Goal: Find specific page/section: Find specific page/section

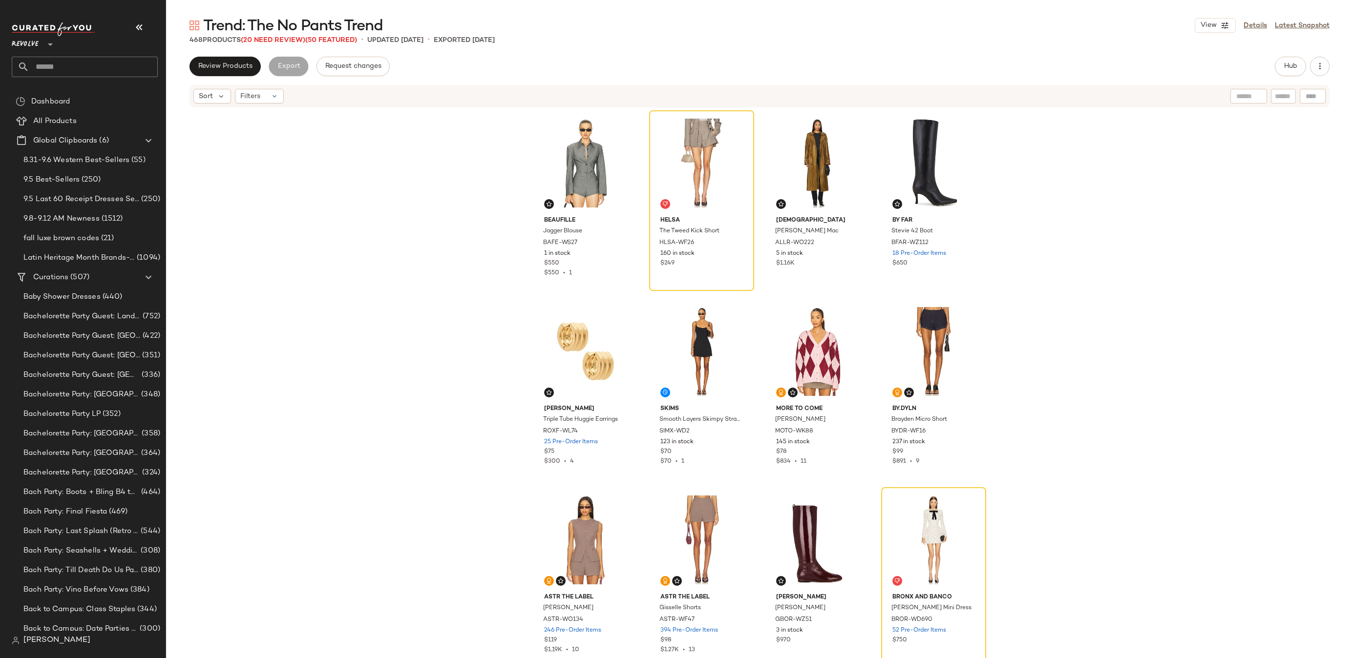
click at [129, 66] on input "text" at bounding box center [93, 67] width 128 height 21
click at [1295, 84] on div "Sort Filters" at bounding box center [759, 96] width 1187 height 24
click at [1295, 69] on span "Hub" at bounding box center [1290, 67] width 14 height 8
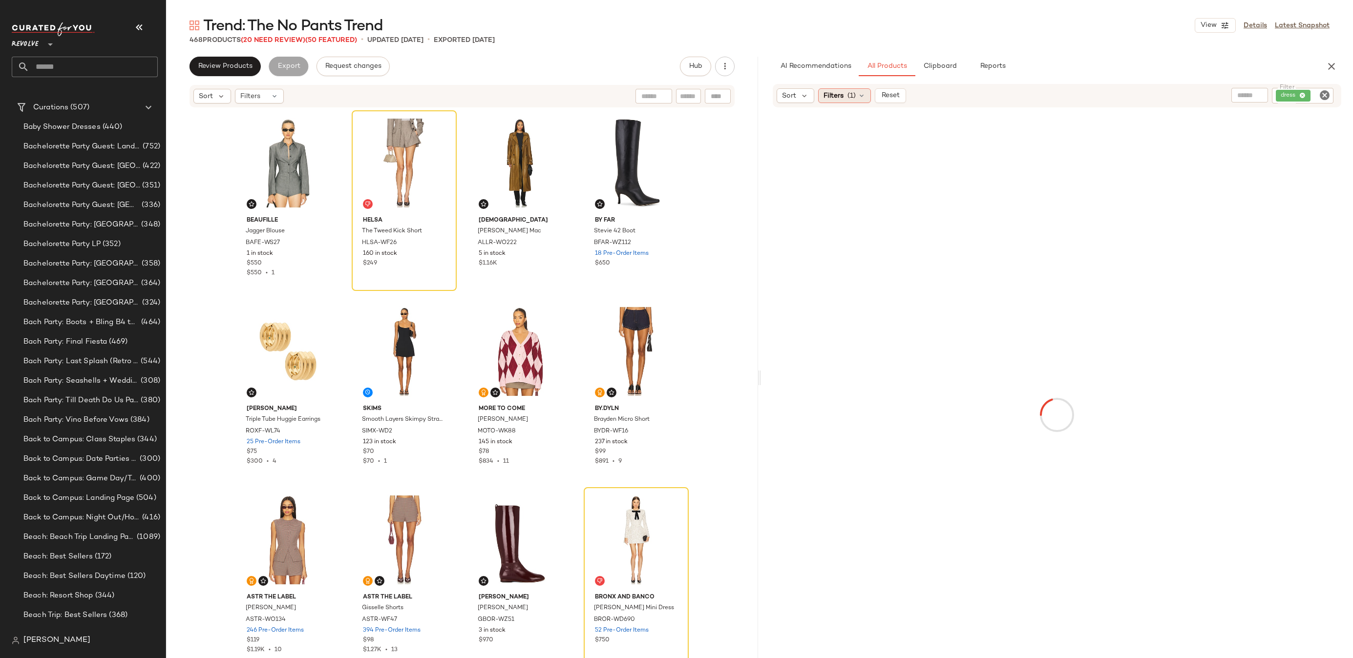
click at [850, 95] on span "(1)" at bounding box center [851, 96] width 8 height 10
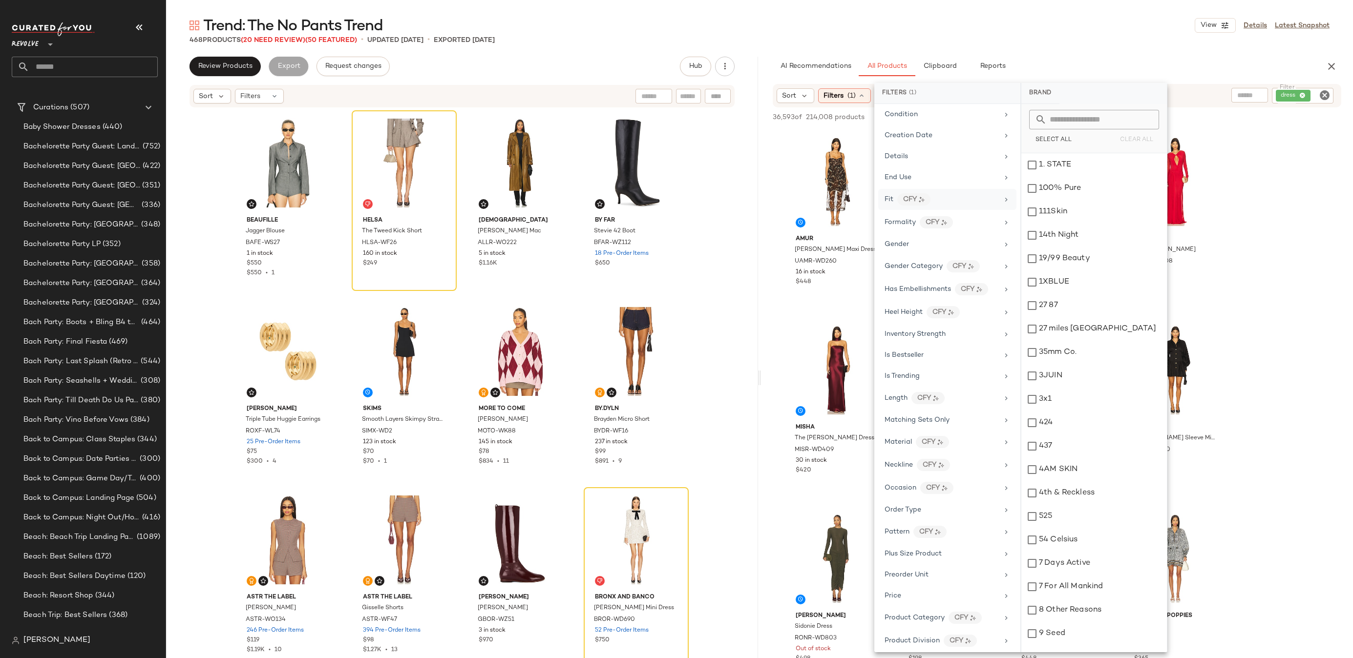
scroll to position [58, 0]
click at [965, 177] on div "AI Embeddings" at bounding box center [941, 173] width 114 height 10
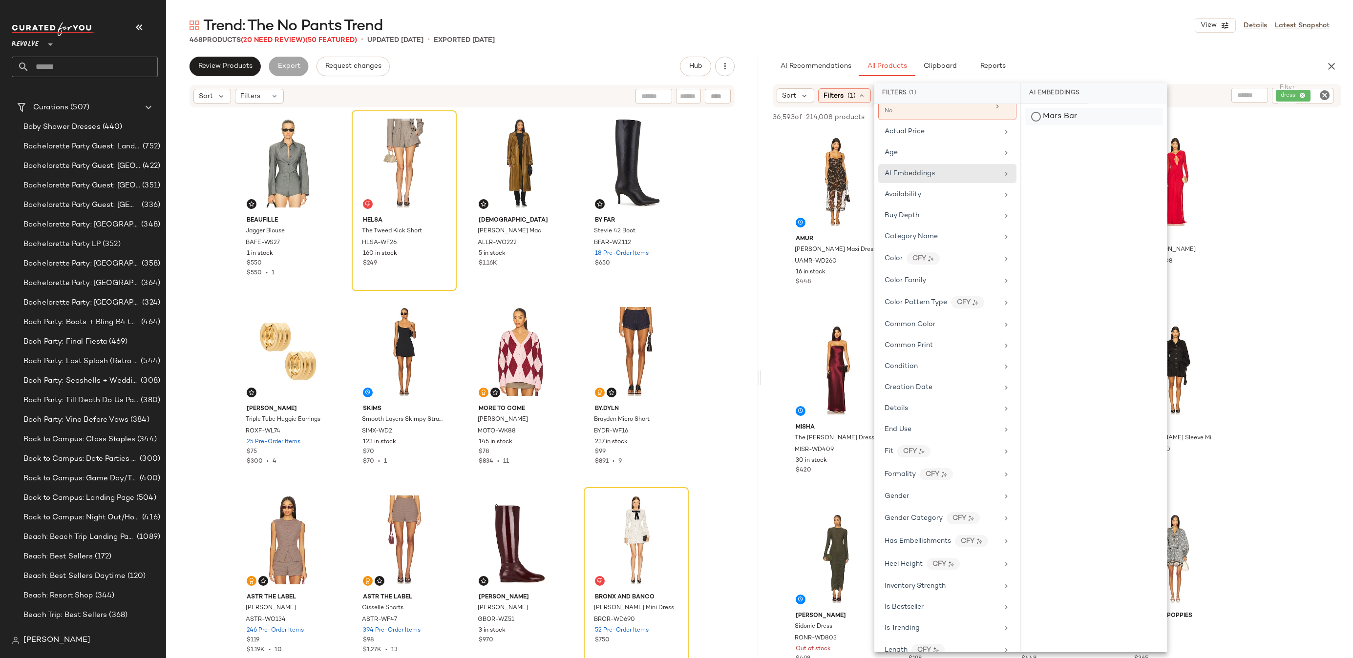
click at [1040, 120] on div "Mars Bar" at bounding box center [1094, 117] width 138 height 18
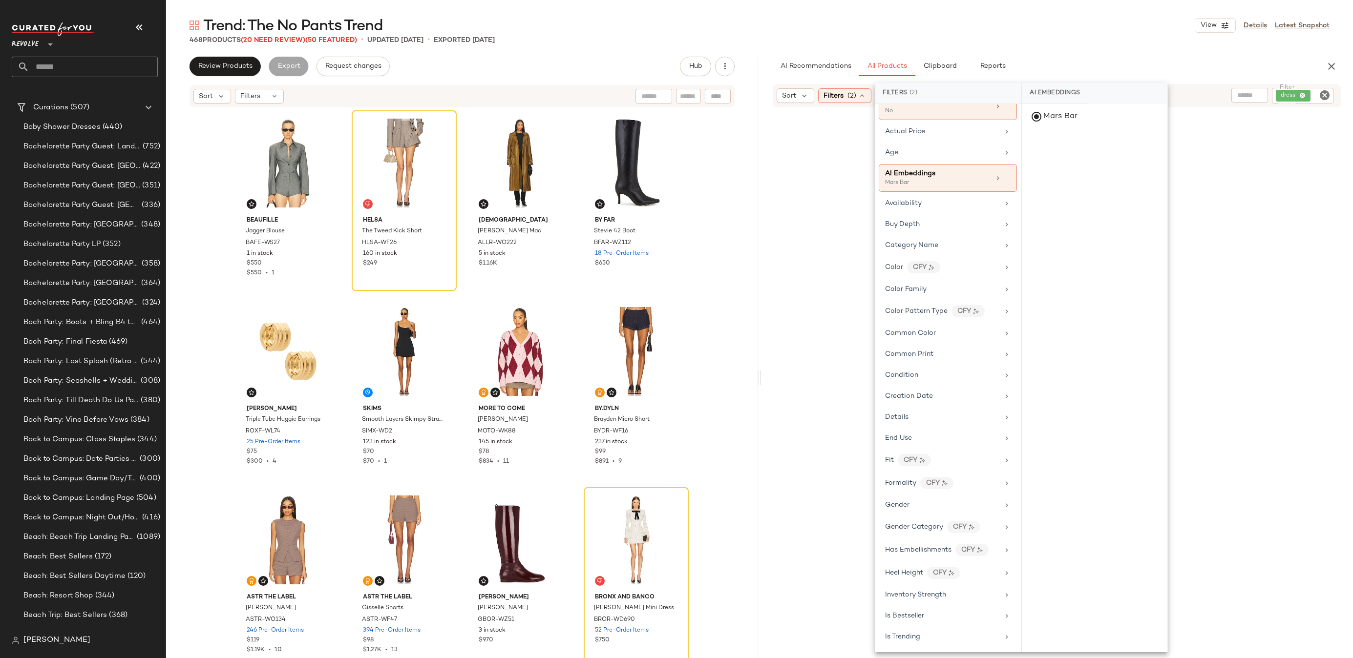
click at [1088, 48] on div "Trend: The No Pants Trend View Details Latest Snapshot 468 Products (20 Need Re…" at bounding box center [759, 337] width 1187 height 643
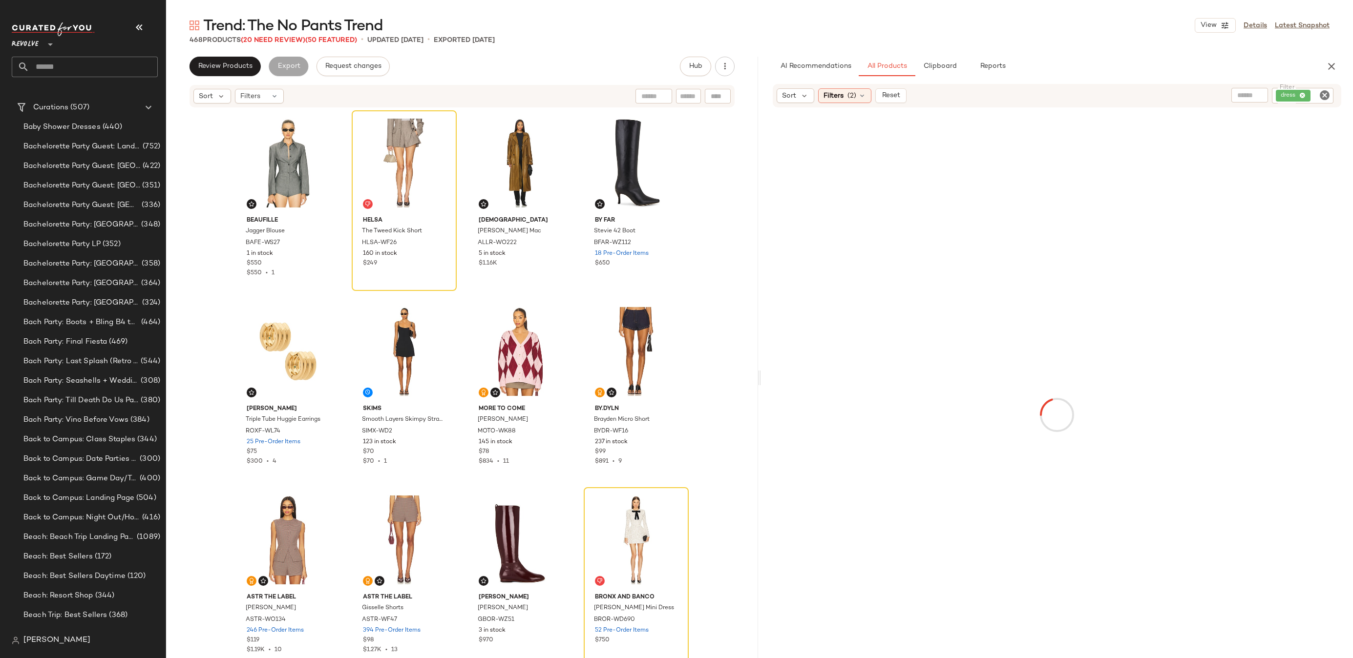
click at [1325, 93] on icon "Clear Filter" at bounding box center [1325, 95] width 12 height 12
click at [859, 95] on icon at bounding box center [862, 95] width 8 height 8
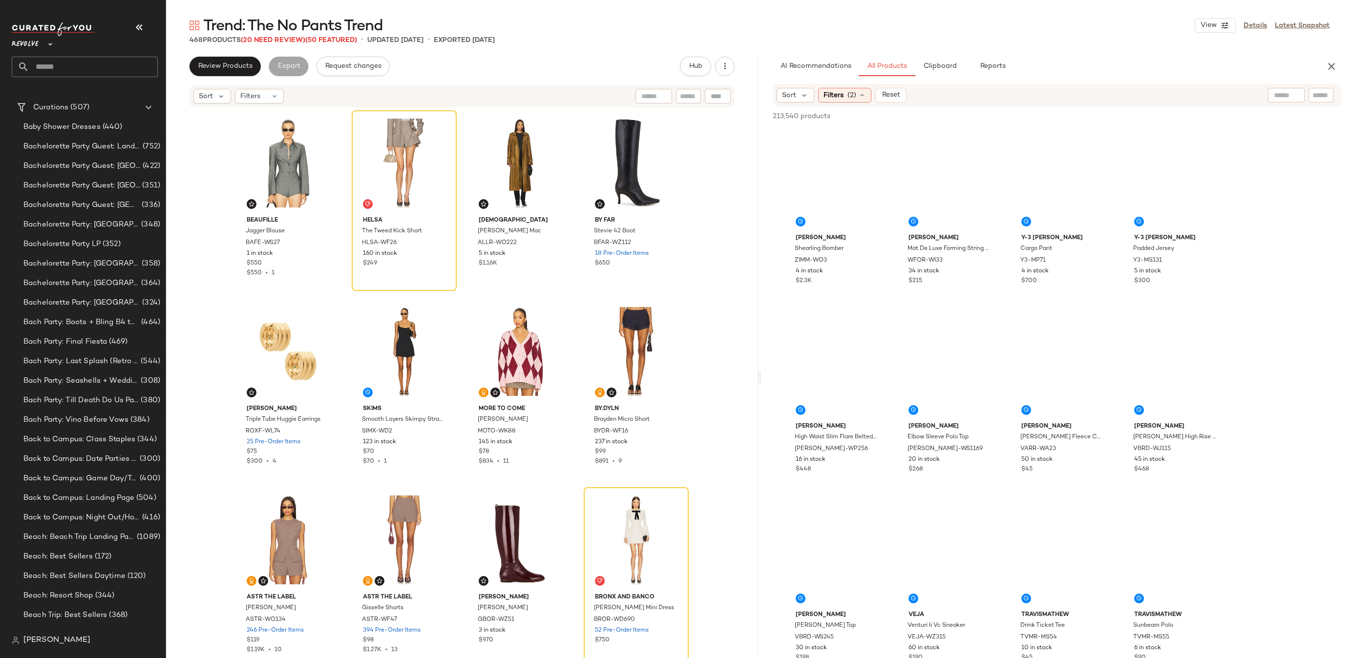
click at [994, 25] on div "Trend: The No Pants Trend View Details Latest Snapshot" at bounding box center [759, 26] width 1187 height 20
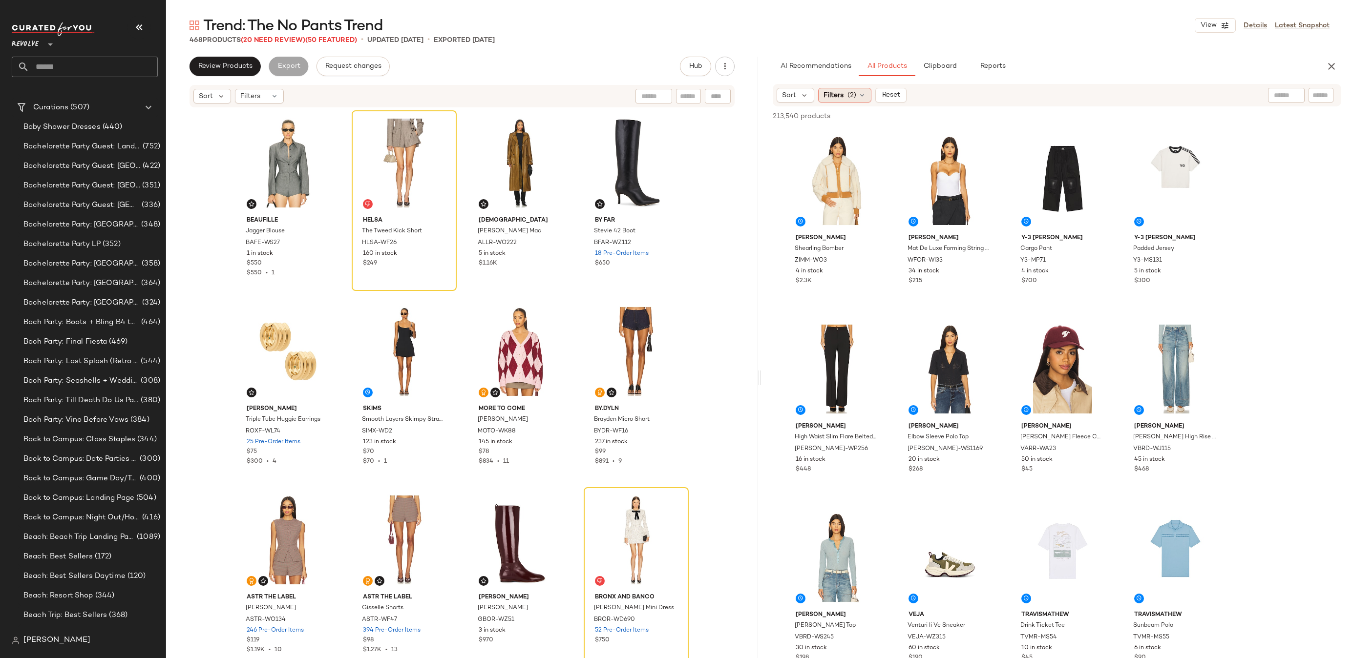
click at [845, 99] on div "Filters (2)" at bounding box center [844, 95] width 53 height 15
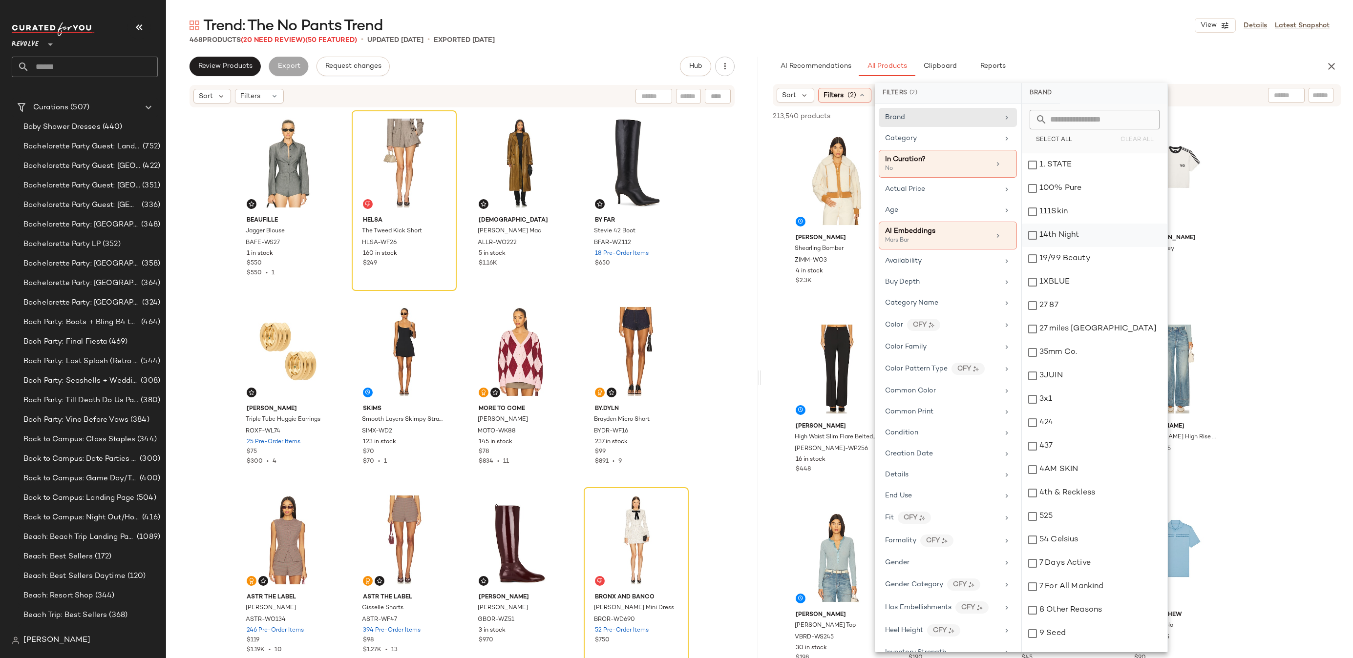
scroll to position [0, 0]
click at [994, 235] on icon at bounding box center [998, 236] width 8 height 8
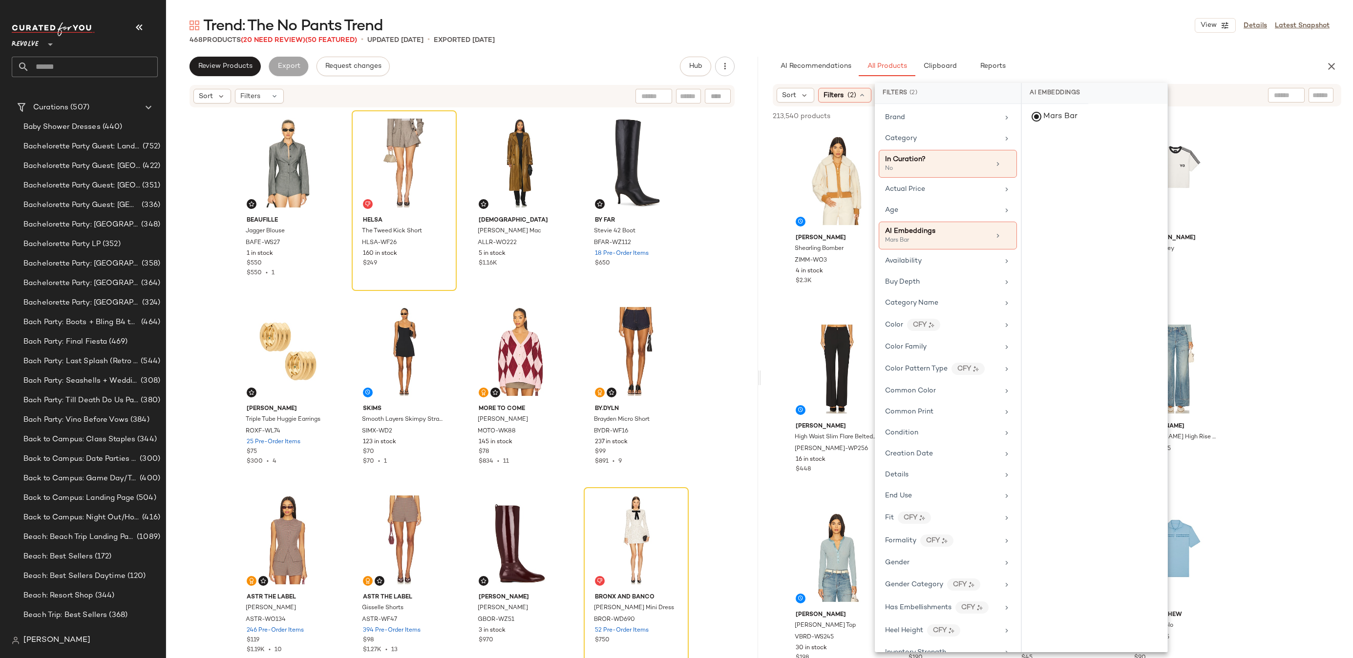
click at [1085, 41] on div "468 Products (20 Need Review) (50 Featured) • updated [DATE] • Exported [DATE]" at bounding box center [759, 40] width 1187 height 10
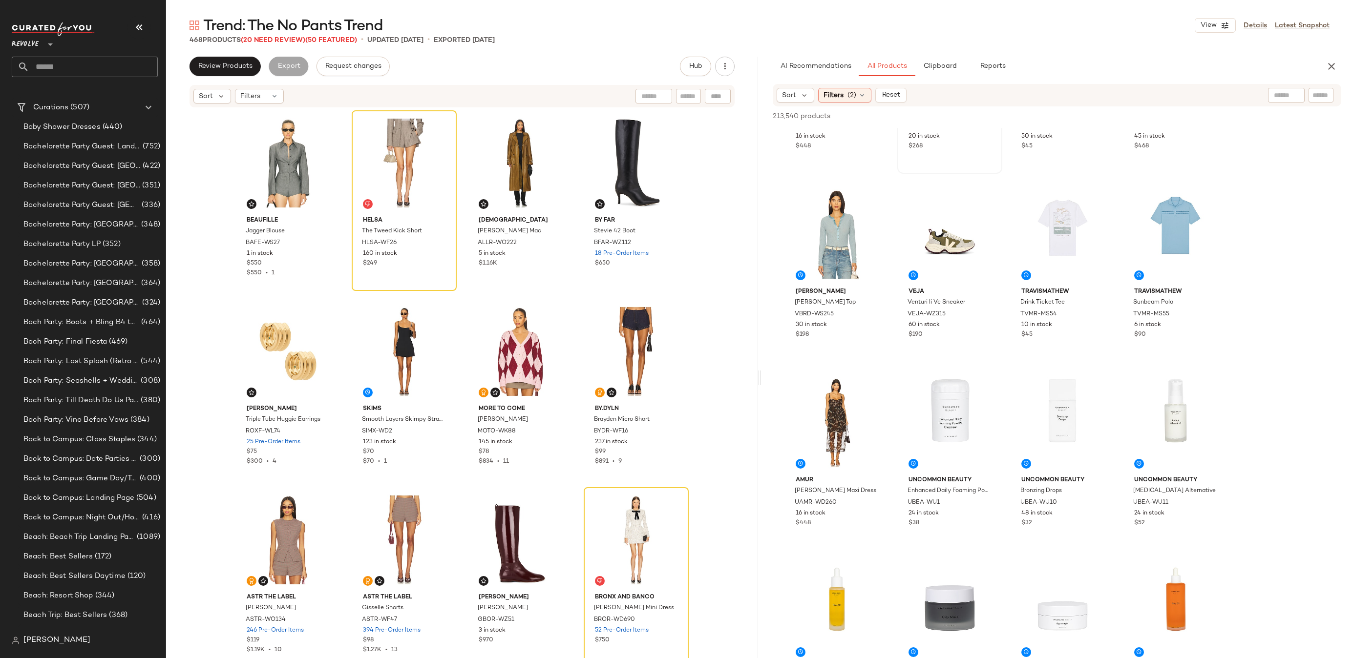
scroll to position [476, 0]
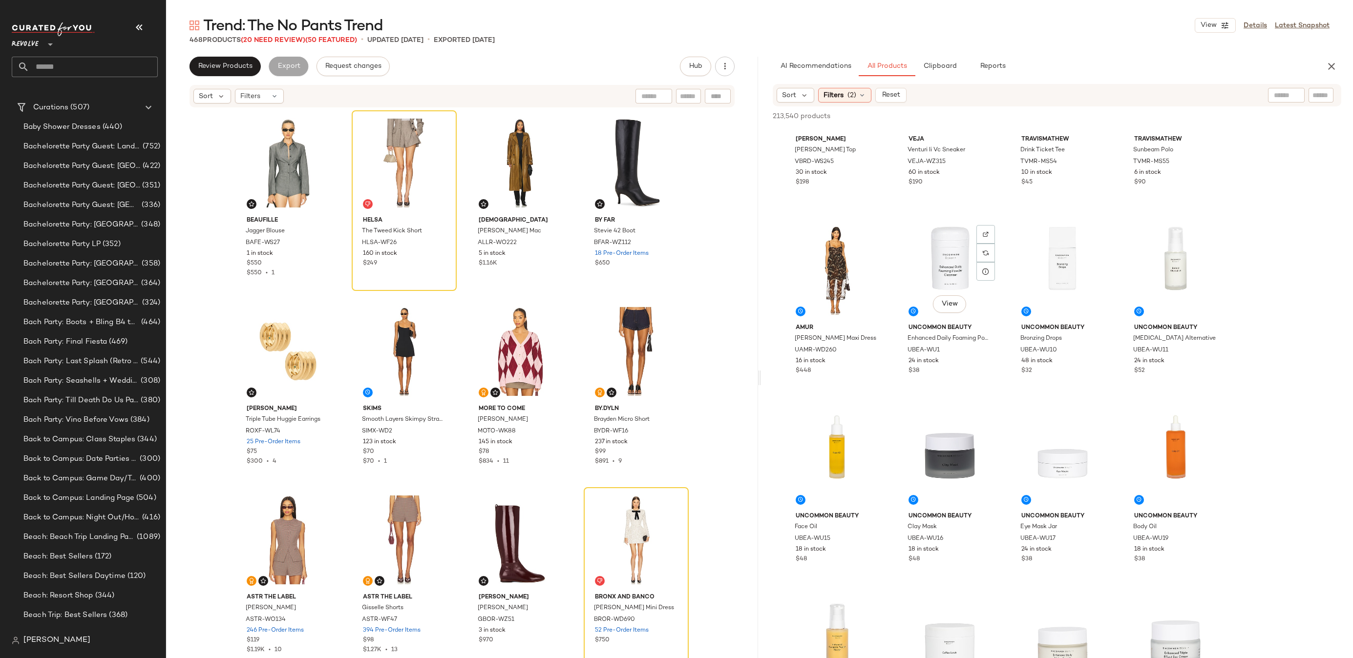
click at [1325, 87] on div "Sort Filters (2) Reset" at bounding box center [1057, 95] width 568 height 22
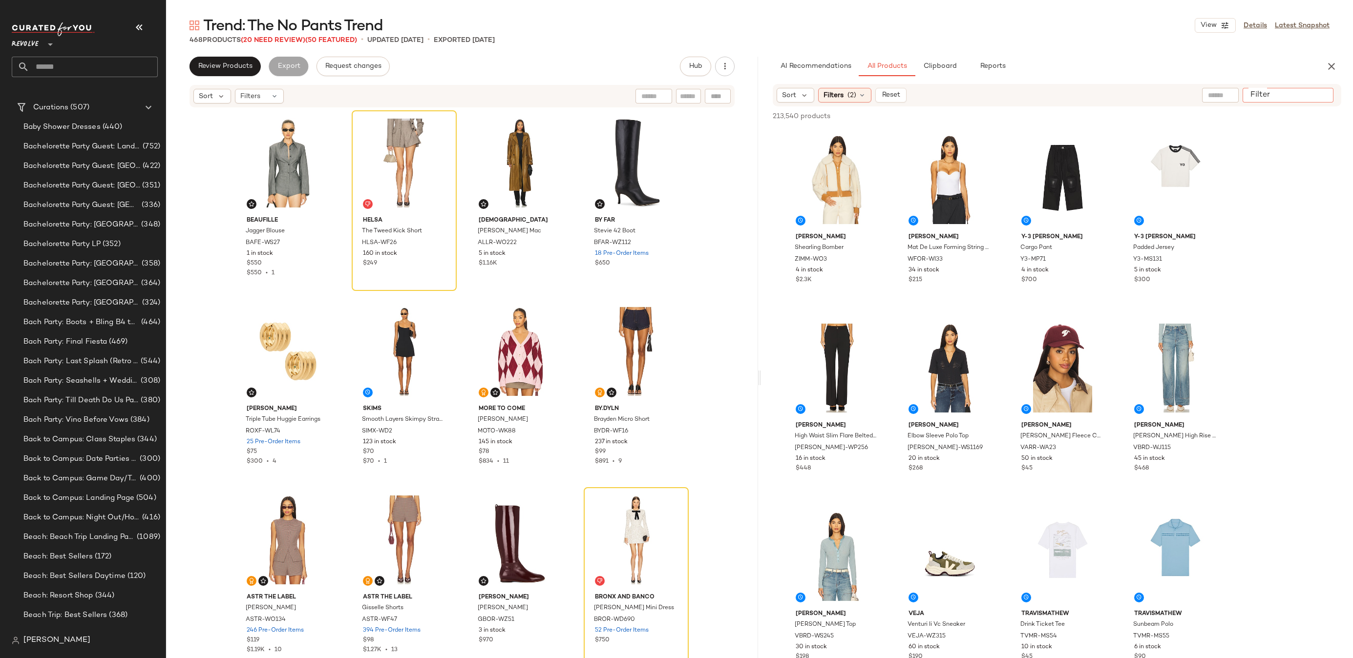
click at [1325, 92] on input "Filter" at bounding box center [1287, 95] width 83 height 10
type input "*****"
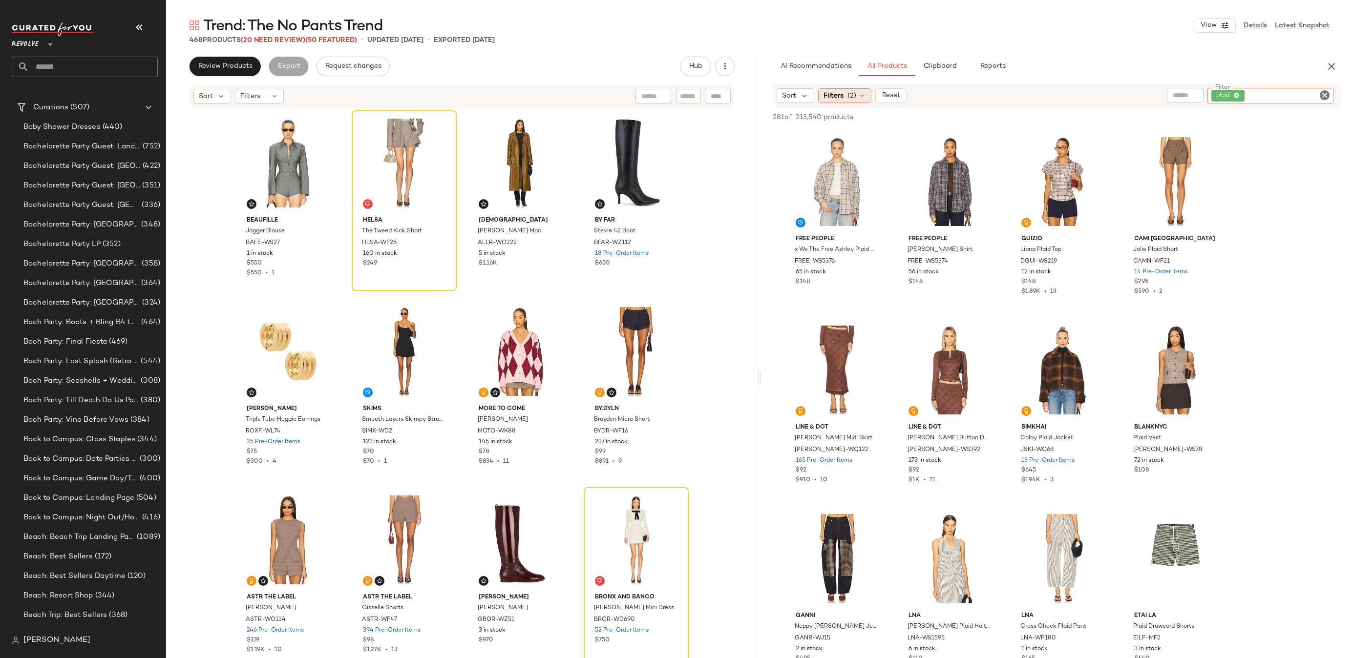
click at [838, 95] on span "Filters" at bounding box center [833, 96] width 20 height 10
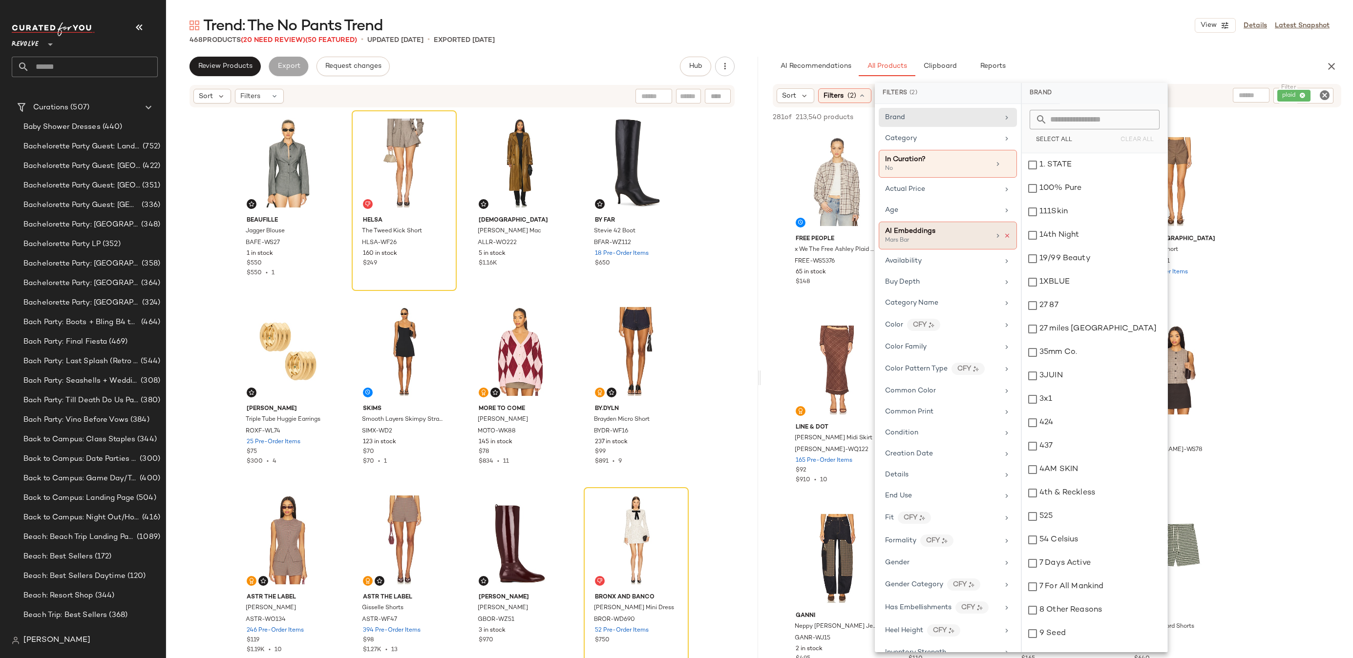
click at [1004, 236] on icon at bounding box center [1007, 235] width 7 height 7
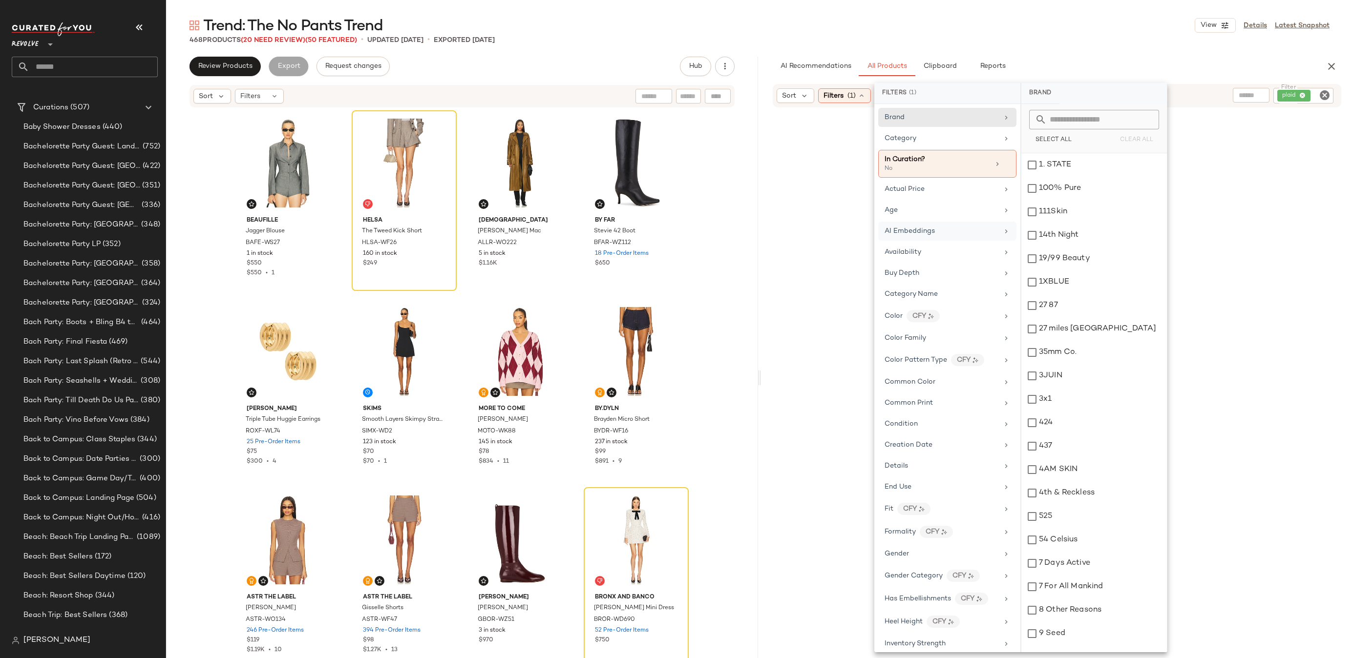
click at [1047, 35] on div "468 Products (20 Need Review) (50 Featured) • updated [DATE] • Exported [DATE]" at bounding box center [759, 40] width 1187 height 10
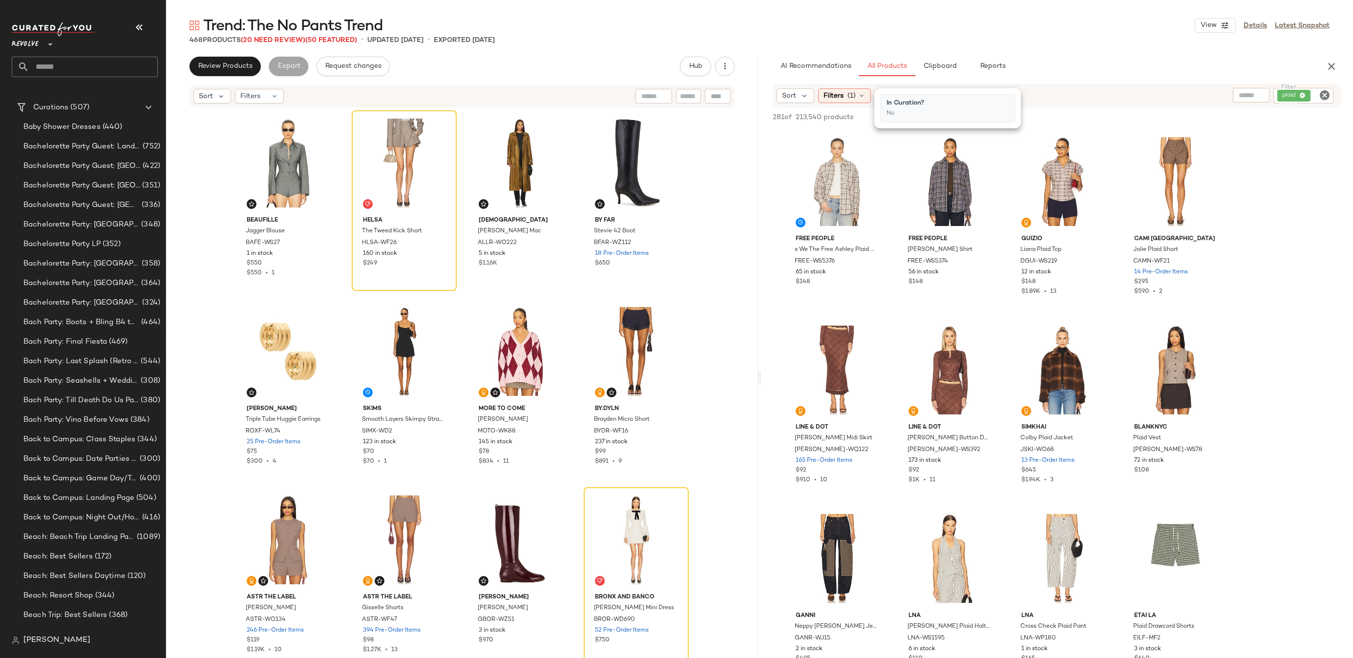
click at [998, 19] on div "Trend: The No Pants Trend View Details Latest Snapshot" at bounding box center [759, 26] width 1187 height 20
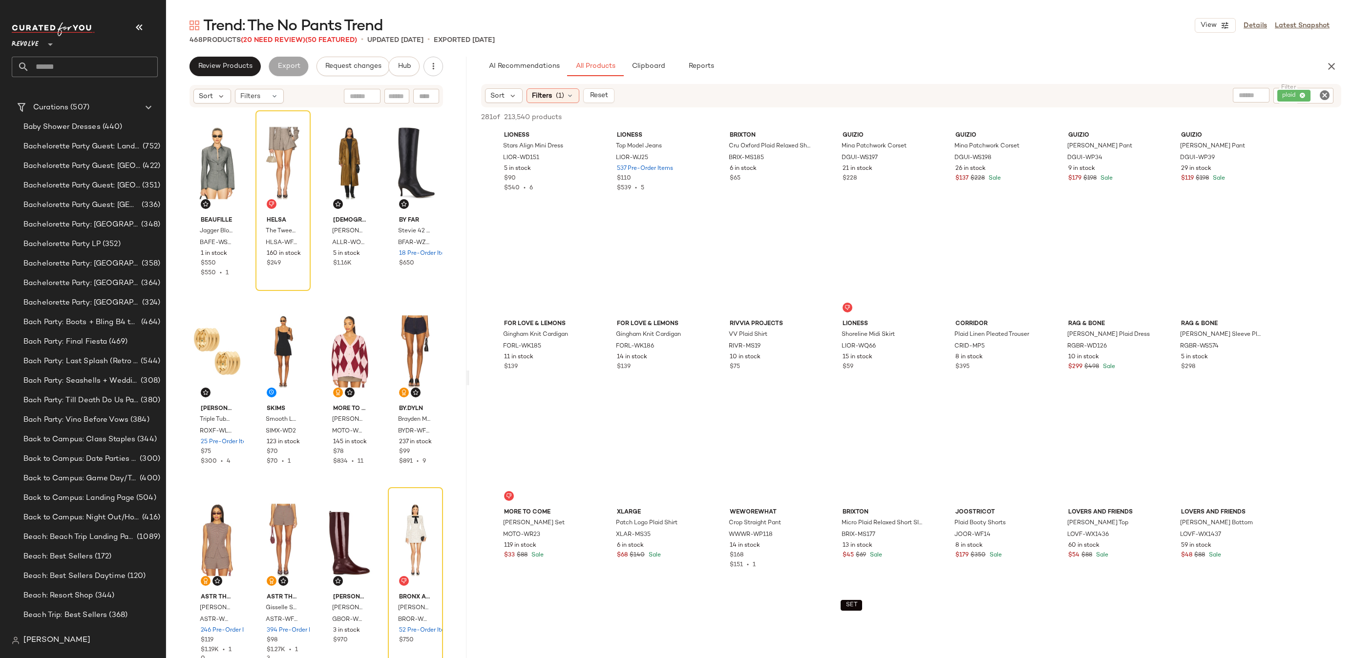
scroll to position [481, 0]
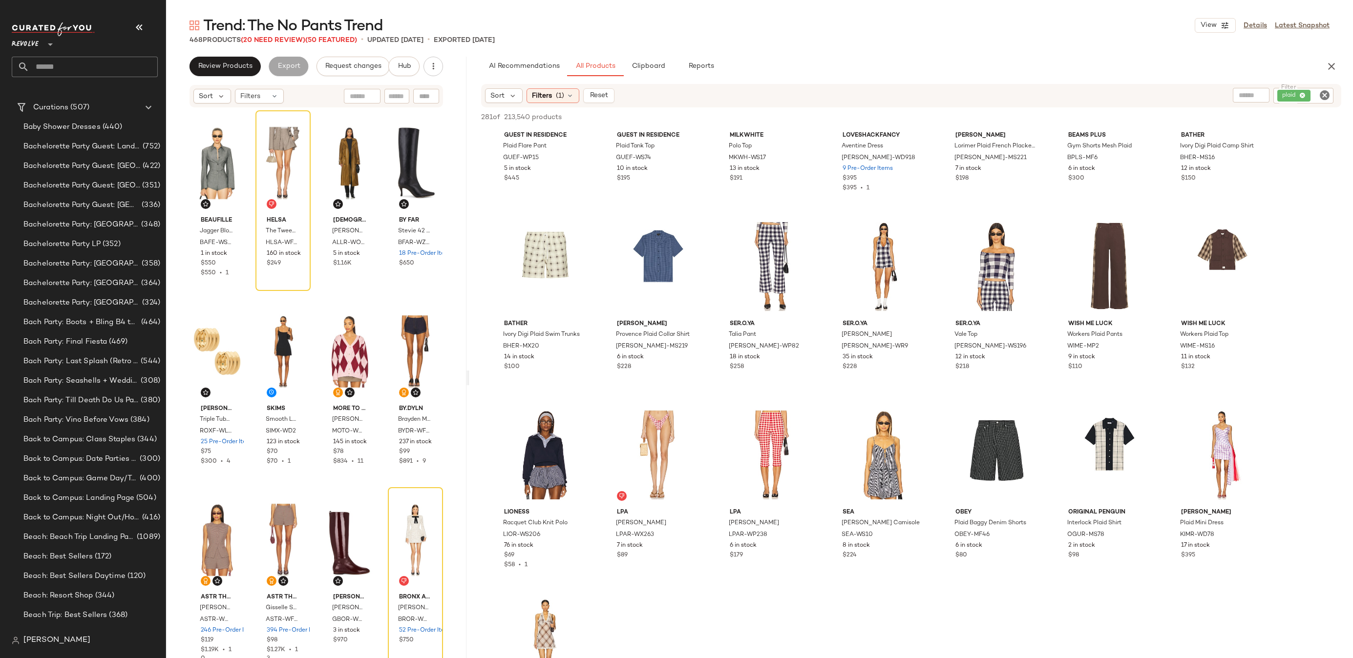
drag, startPoint x: 757, startPoint y: 378, endPoint x: 456, endPoint y: 388, distance: 301.5
click at [456, 388] on div "Trend: The No Pants Trend View Details Latest Snapshot 468 Products (20 Need Re…" at bounding box center [759, 337] width 1187 height 643
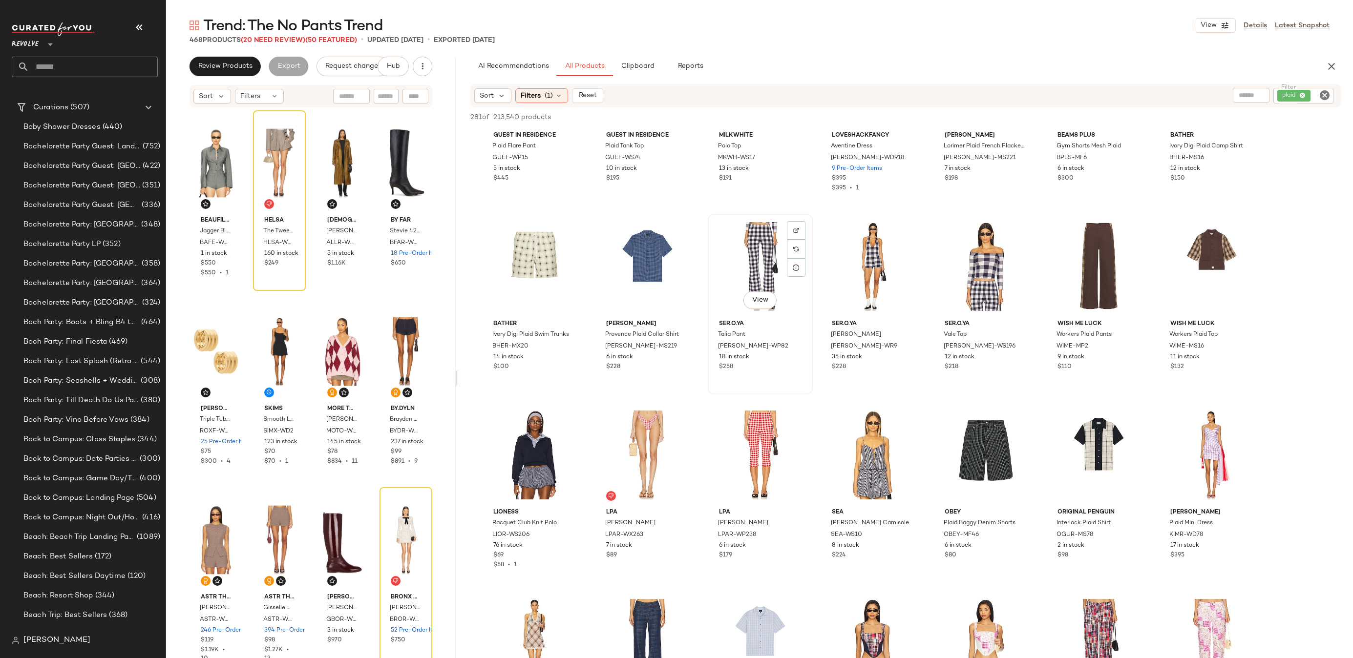
scroll to position [0, 0]
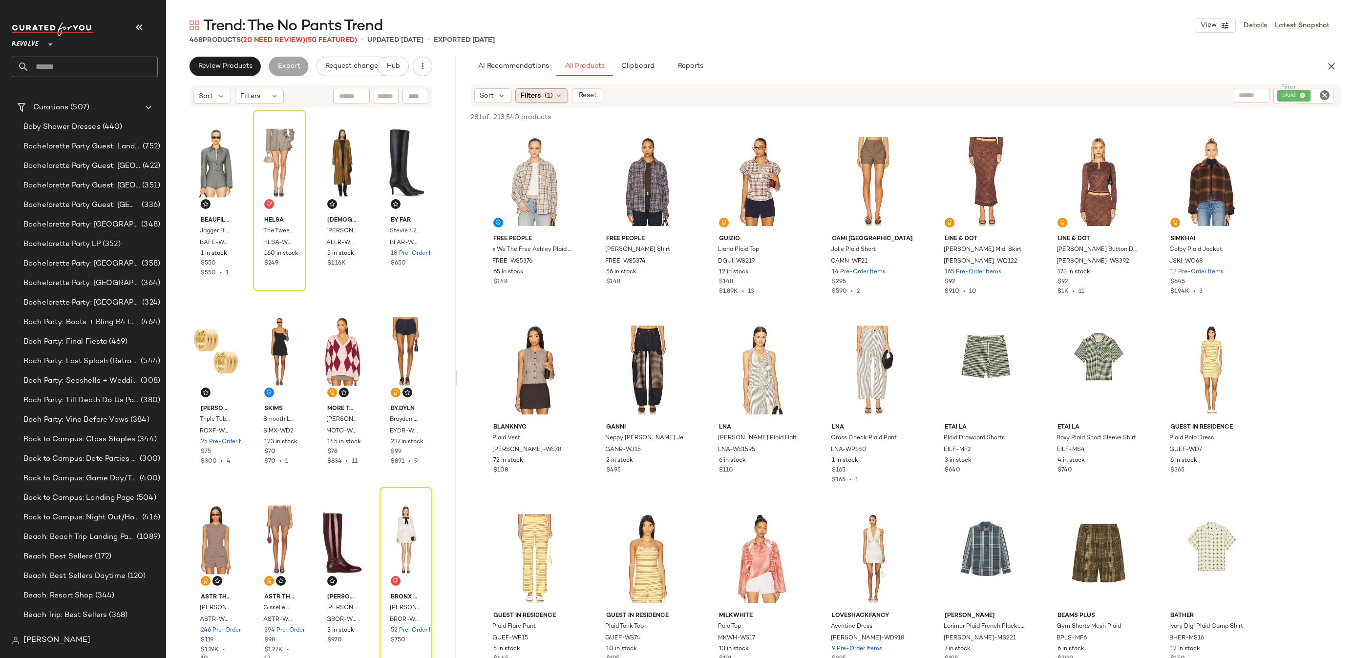
click at [549, 92] on span "(1)" at bounding box center [549, 96] width 8 height 10
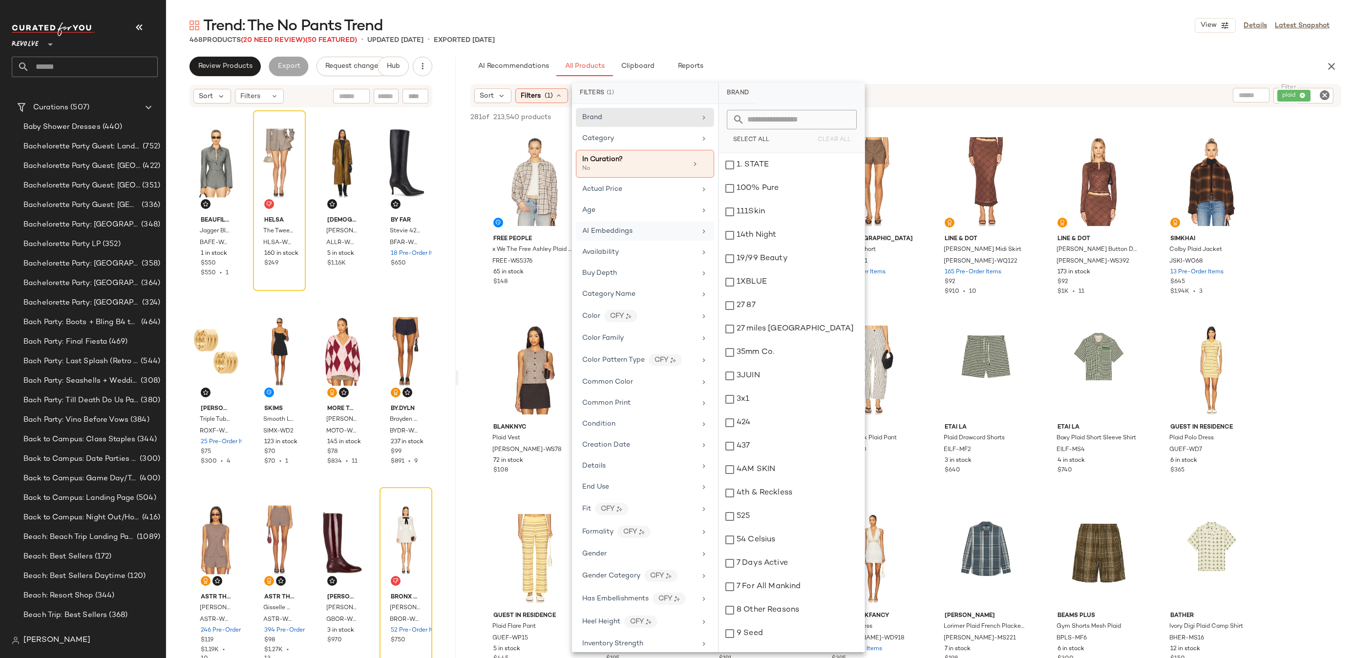
click at [649, 232] on div "AI Embeddings" at bounding box center [639, 231] width 114 height 10
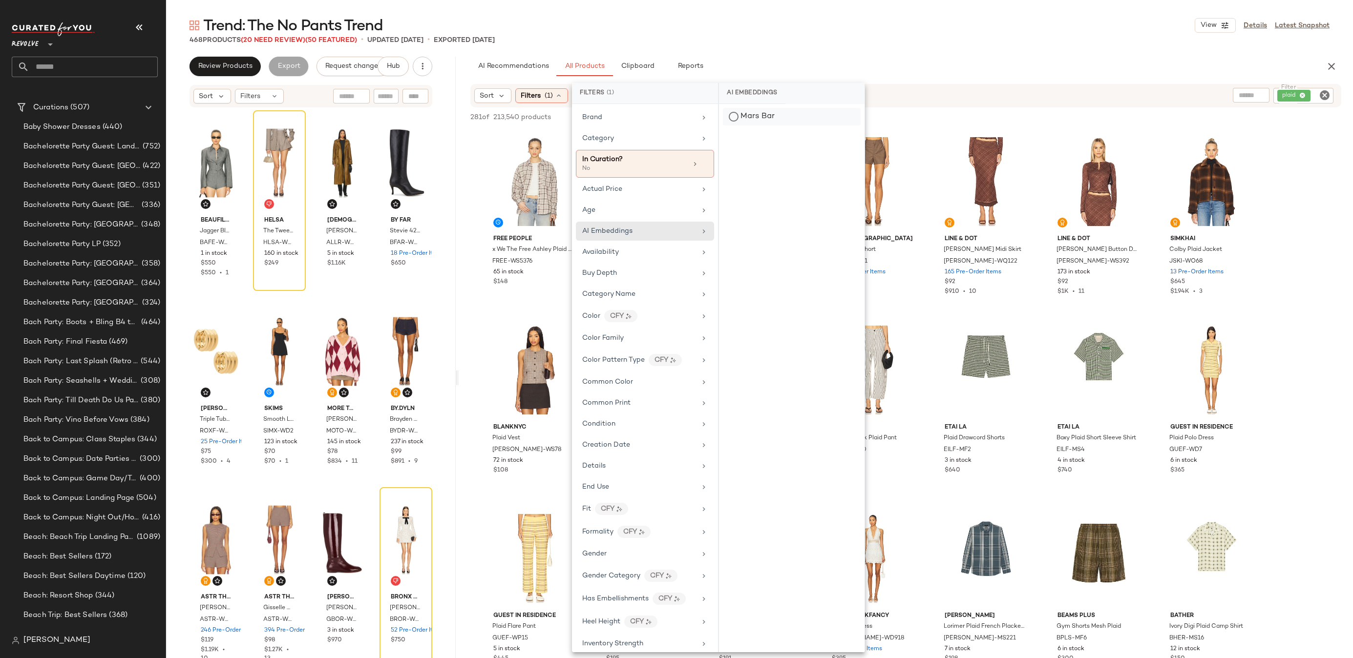
click at [755, 115] on div "Mars Bar" at bounding box center [792, 117] width 138 height 18
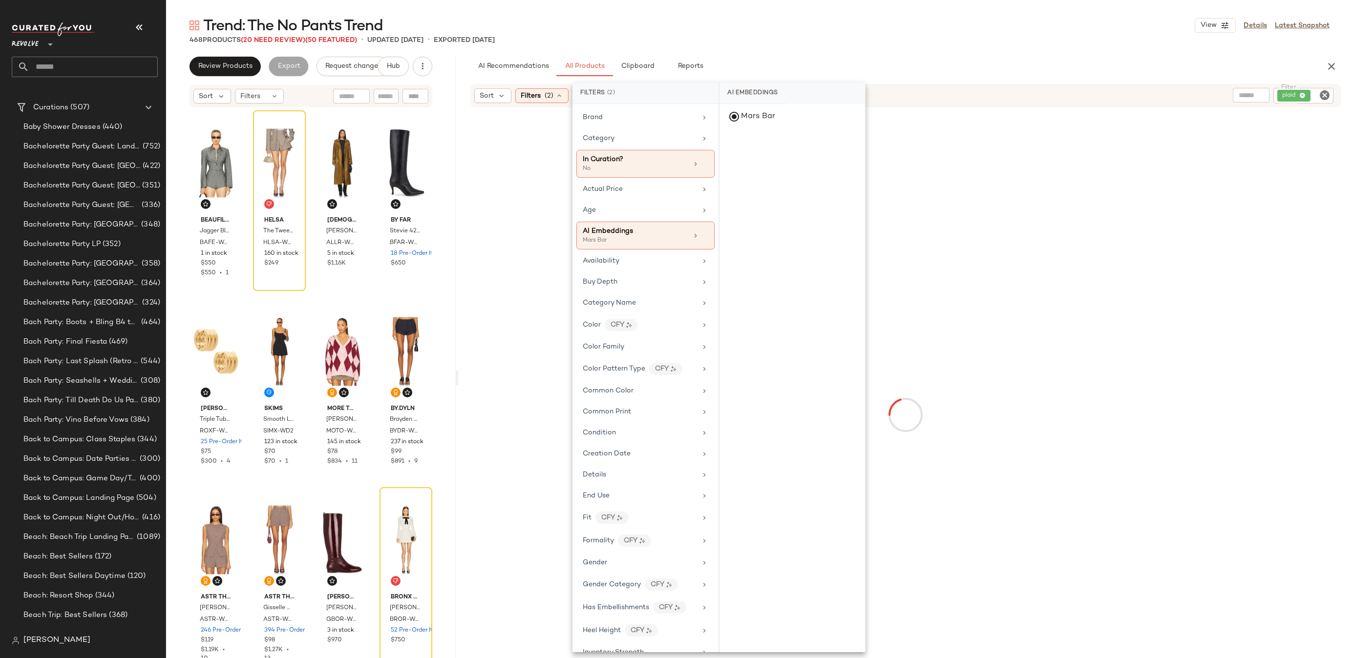
click at [839, 32] on div "Trend: The No Pants Trend View Details Latest Snapshot" at bounding box center [759, 26] width 1187 height 20
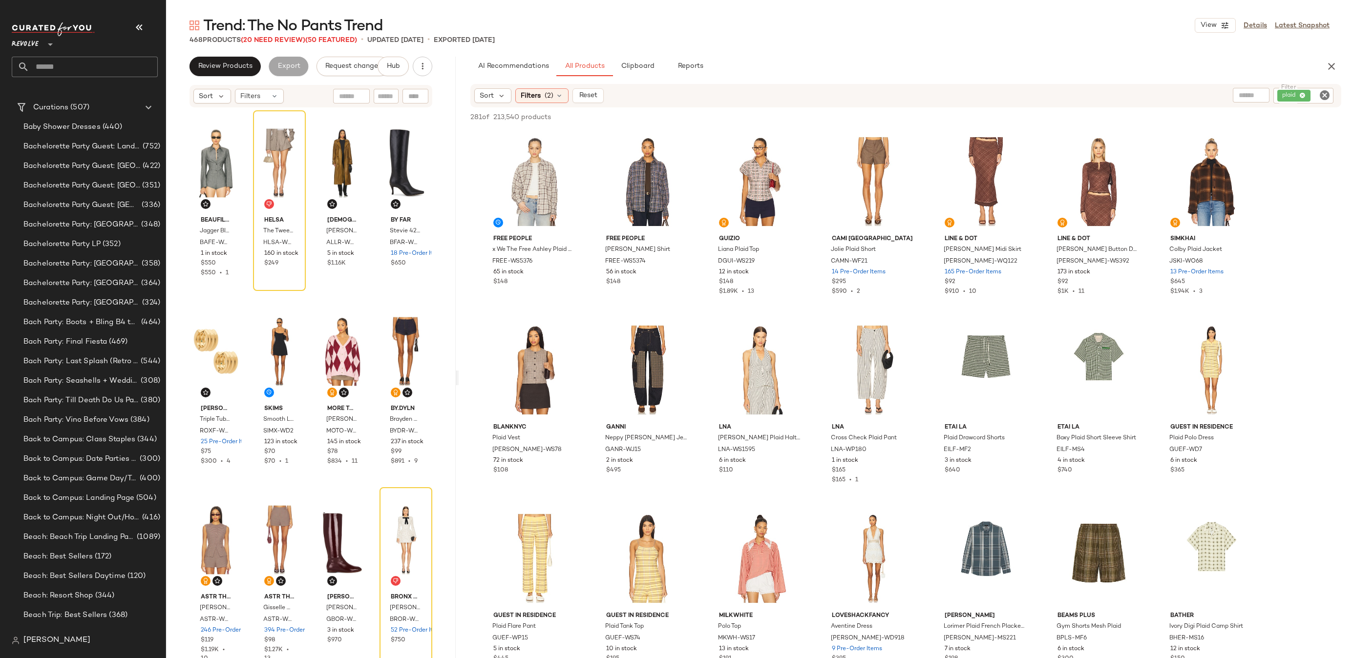
click at [1323, 98] on icon "Clear Filter" at bounding box center [1325, 95] width 12 height 12
click at [537, 98] on span "Filters" at bounding box center [531, 95] width 20 height 10
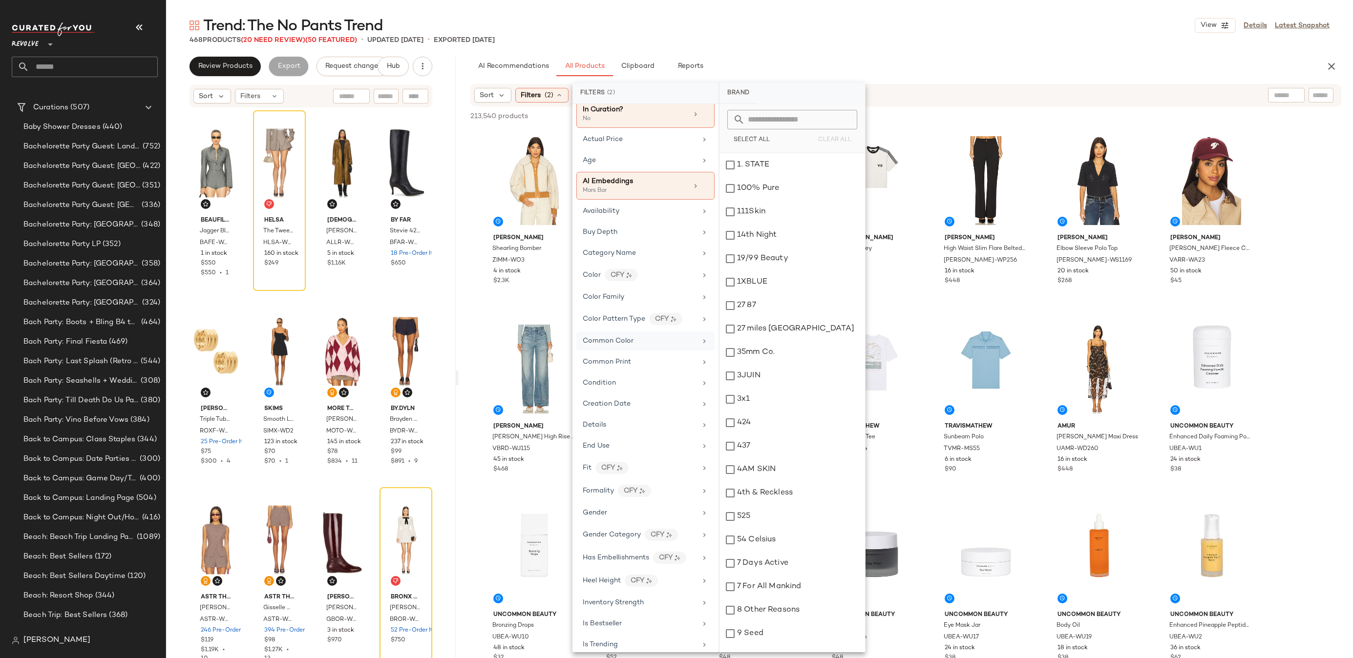
scroll to position [51, 0]
click at [621, 314] on span "Color Pattern Type" at bounding box center [614, 317] width 63 height 7
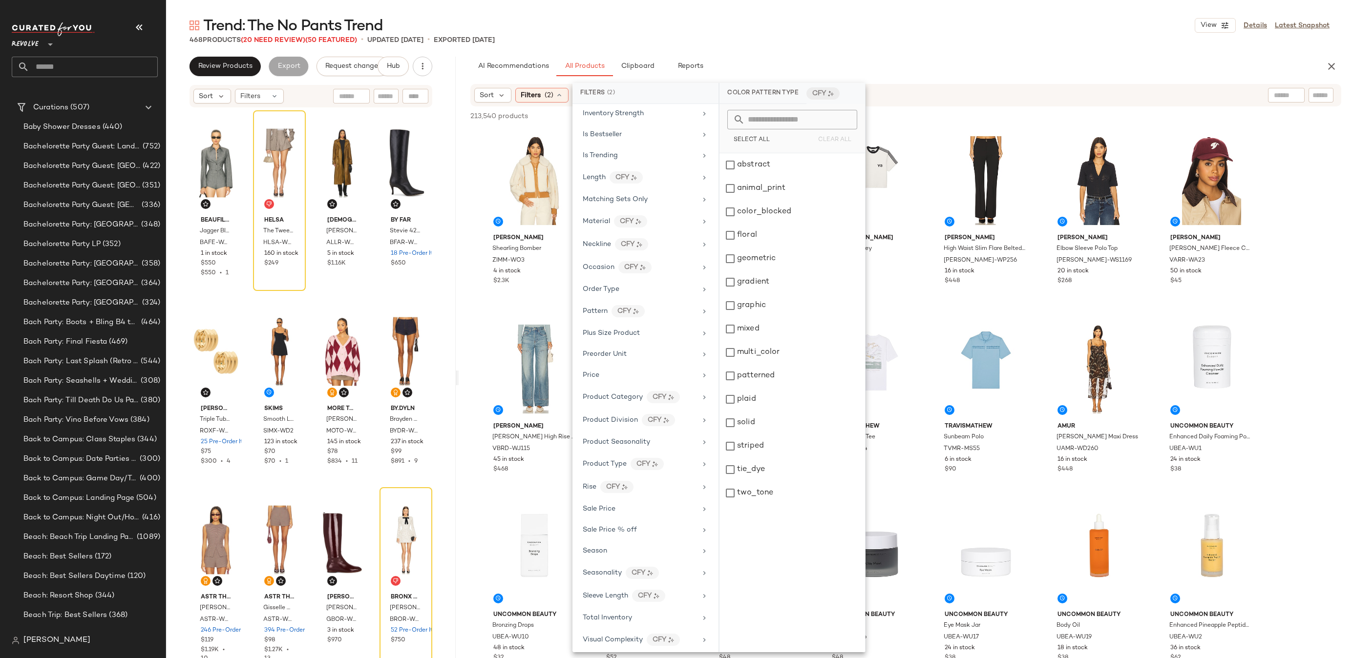
scroll to position [627, 0]
click at [634, 555] on span "Visual Complexity" at bounding box center [613, 551] width 60 height 7
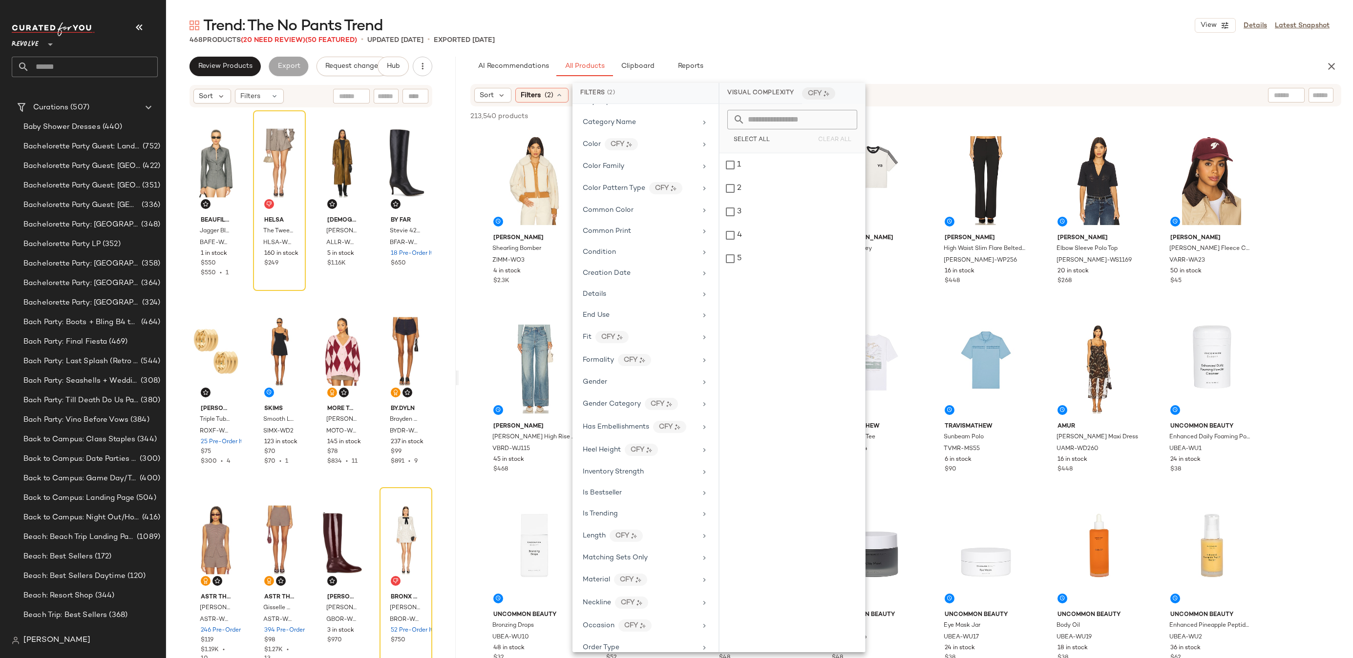
scroll to position [0, 0]
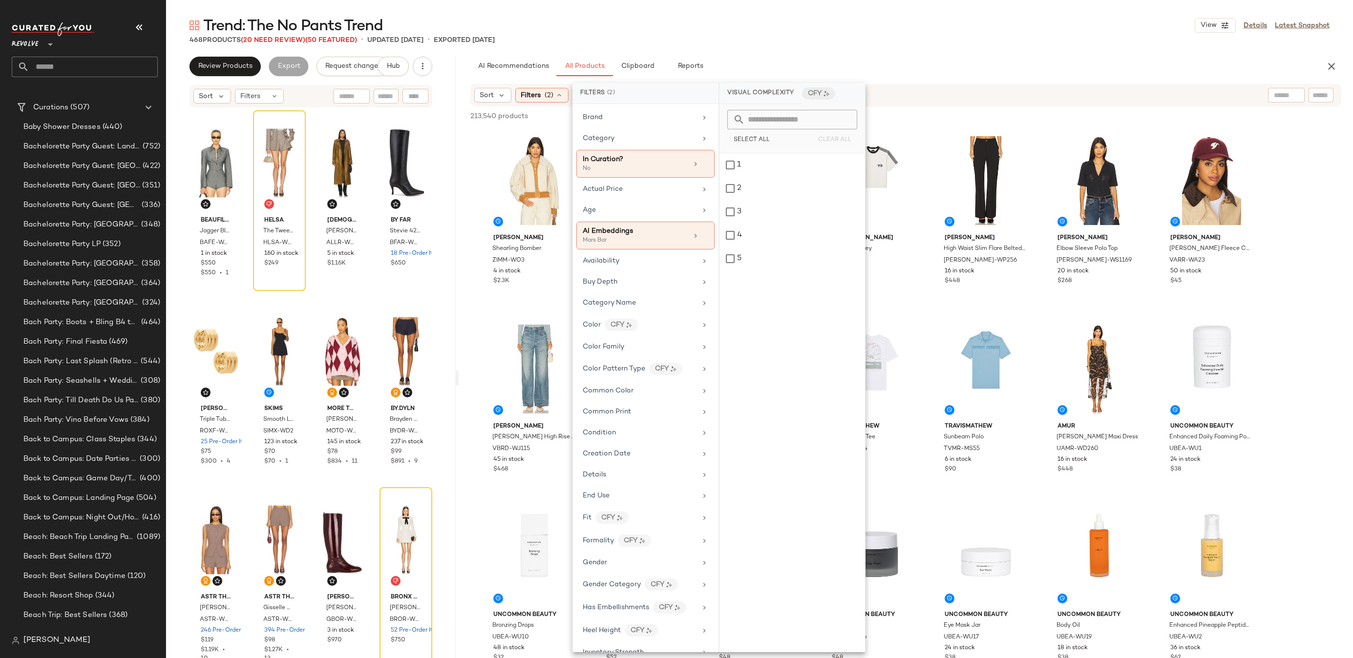
click at [744, 48] on div "Trend: The No Pants Trend View Details Latest Snapshot 468 Products (20 Need Re…" at bounding box center [759, 337] width 1187 height 643
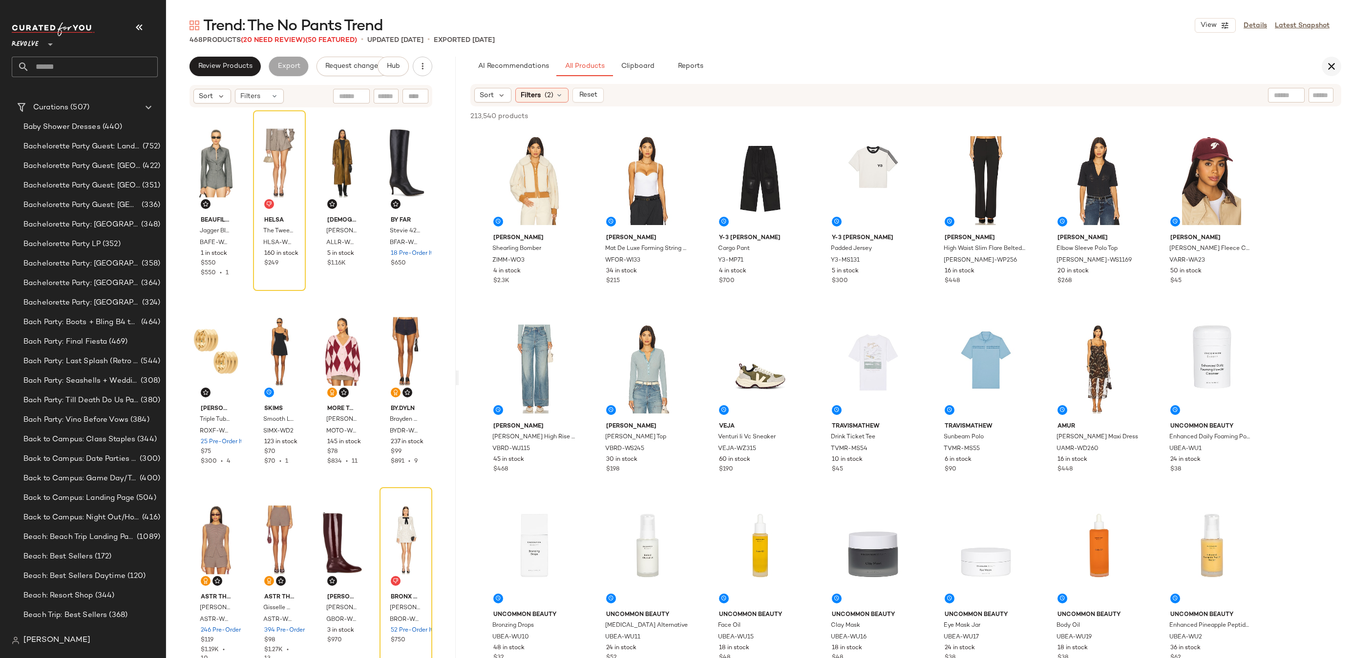
click at [1336, 63] on icon "button" at bounding box center [1331, 67] width 12 height 12
